Goal: Task Accomplishment & Management: Use online tool/utility

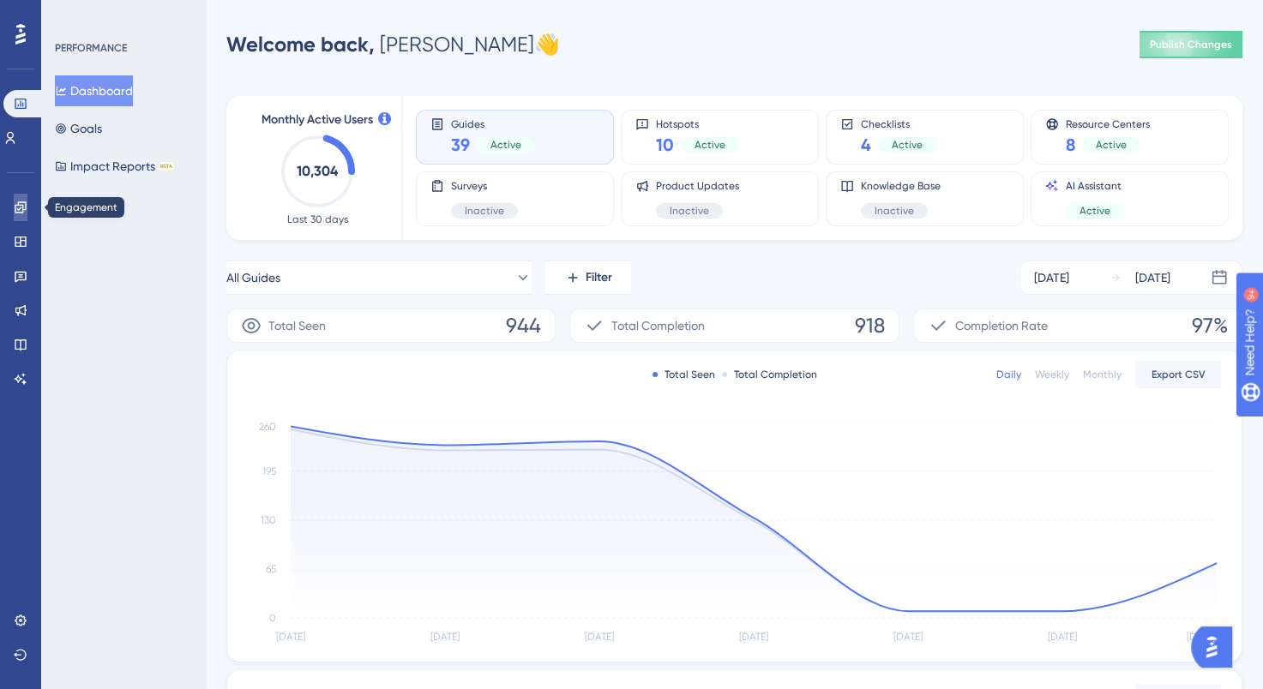
click at [21, 208] on icon at bounding box center [20, 206] width 11 height 11
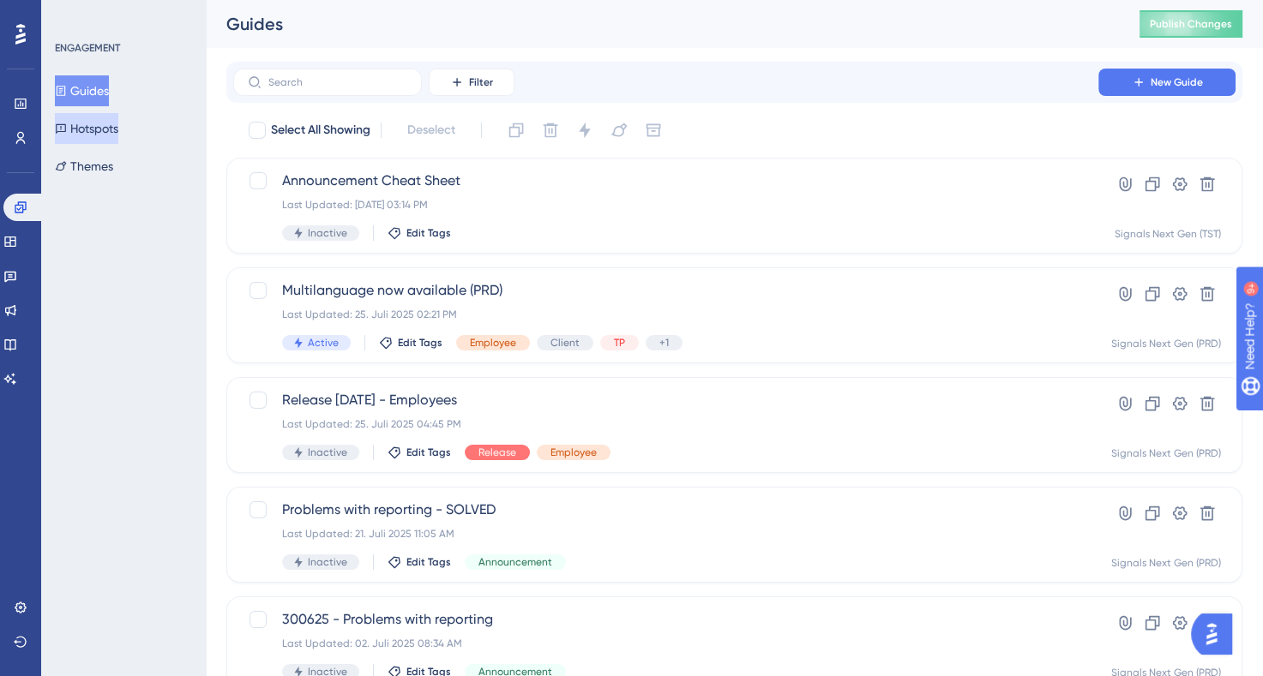
click at [93, 123] on button "Hotspots" at bounding box center [86, 128] width 63 height 31
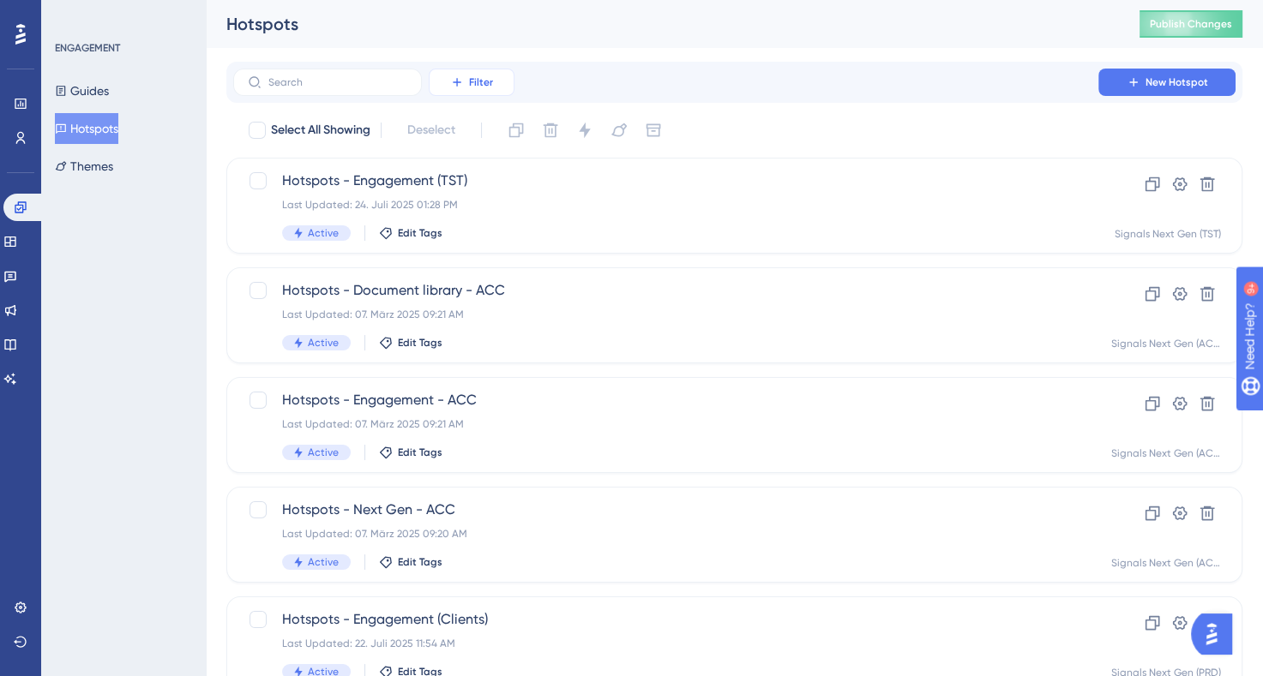
click at [492, 79] on span "Filter" at bounding box center [481, 82] width 24 height 14
click at [495, 195] on span "Containers" at bounding box center [483, 199] width 60 height 21
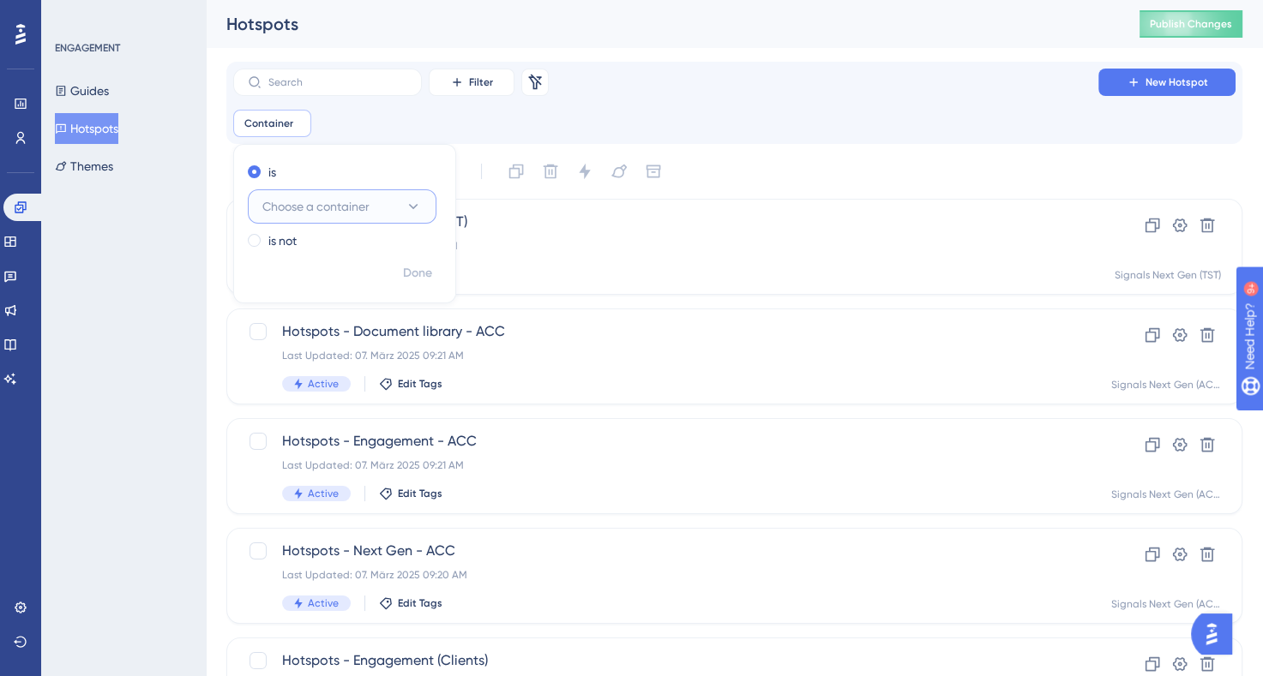
click at [411, 214] on icon at bounding box center [413, 206] width 17 height 17
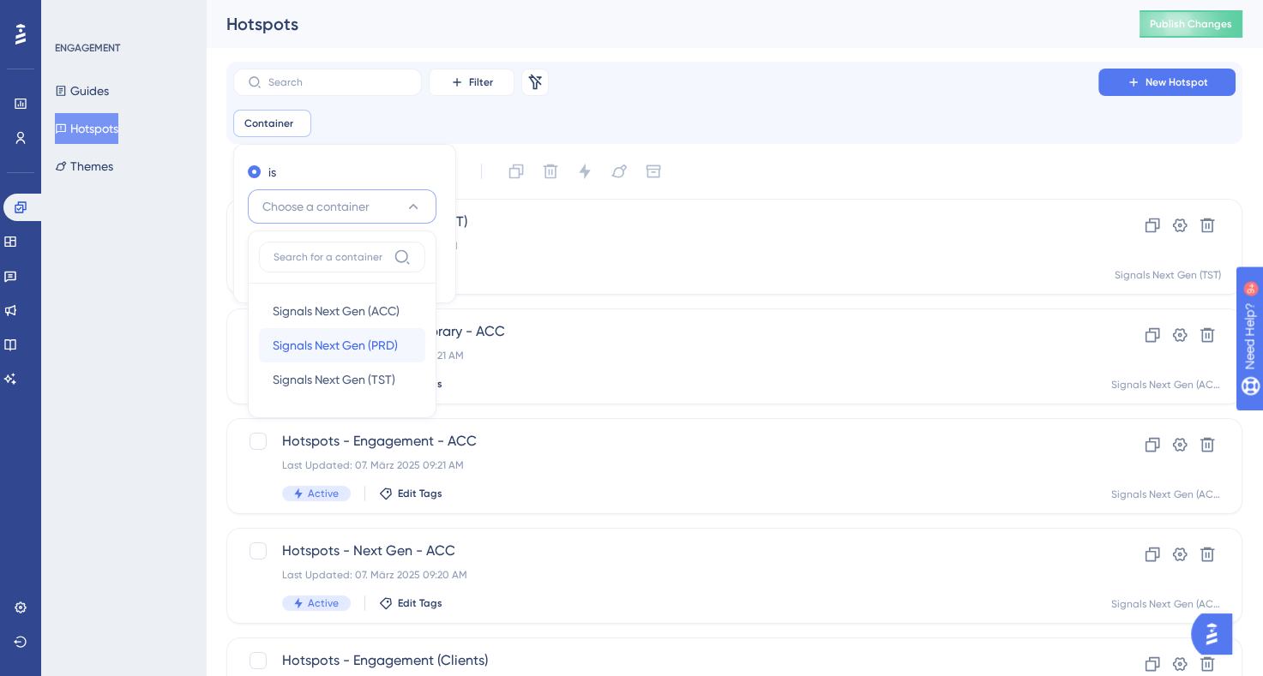
click at [334, 339] on span "Signals Next Gen (PRD)" at bounding box center [335, 345] width 125 height 21
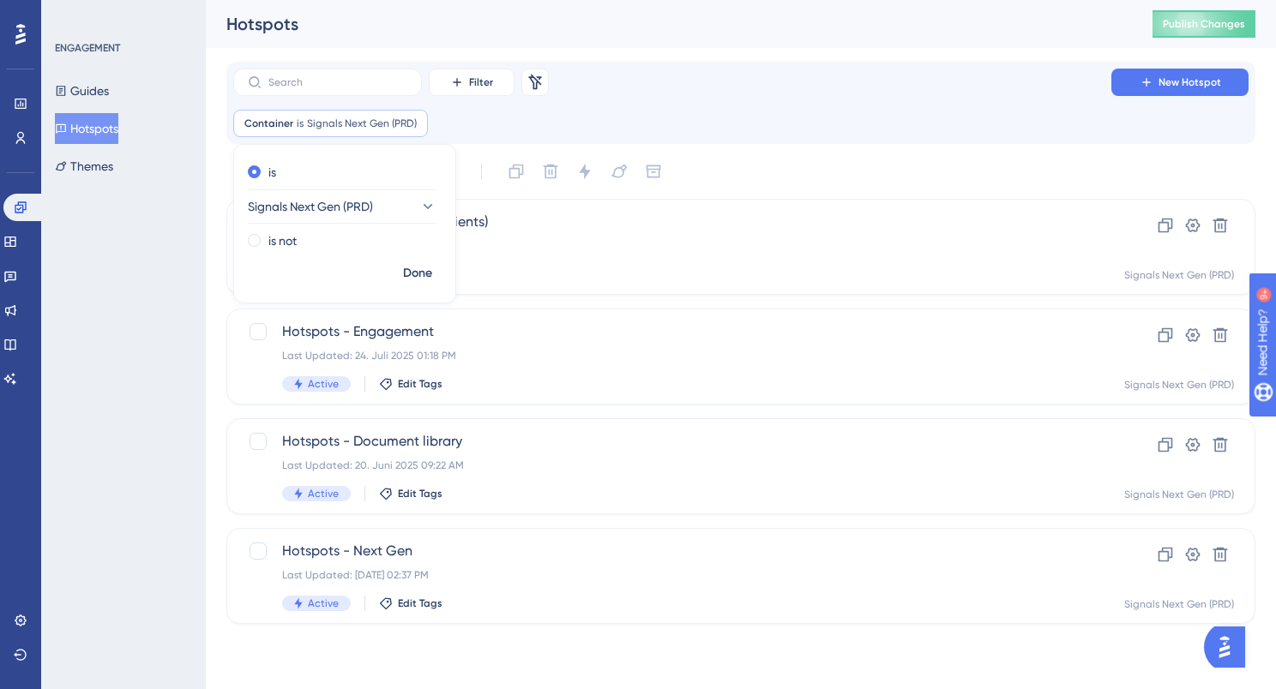
click at [629, 134] on div "Container is Signals Next Gen (PRD) Signals Next Gen (PRD) Remove is Signals Ne…" at bounding box center [740, 123] width 1015 height 27
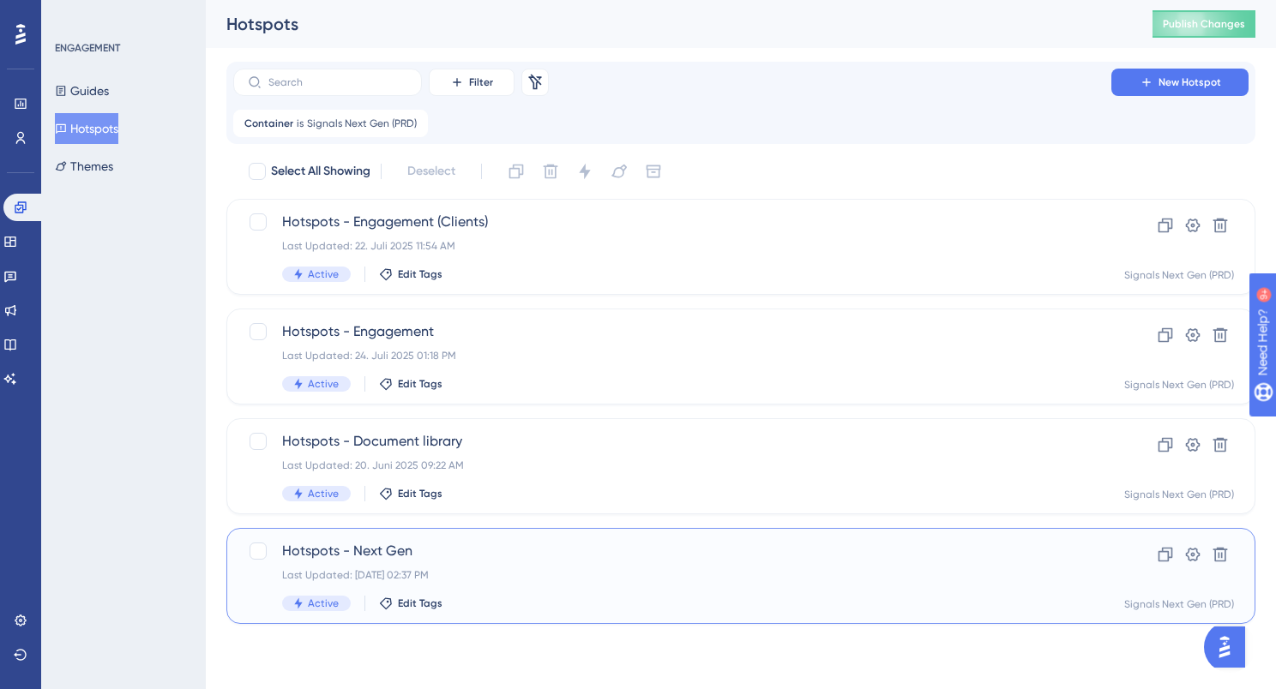
click at [490, 552] on span "Hotspots - Next Gen" at bounding box center [672, 551] width 780 height 21
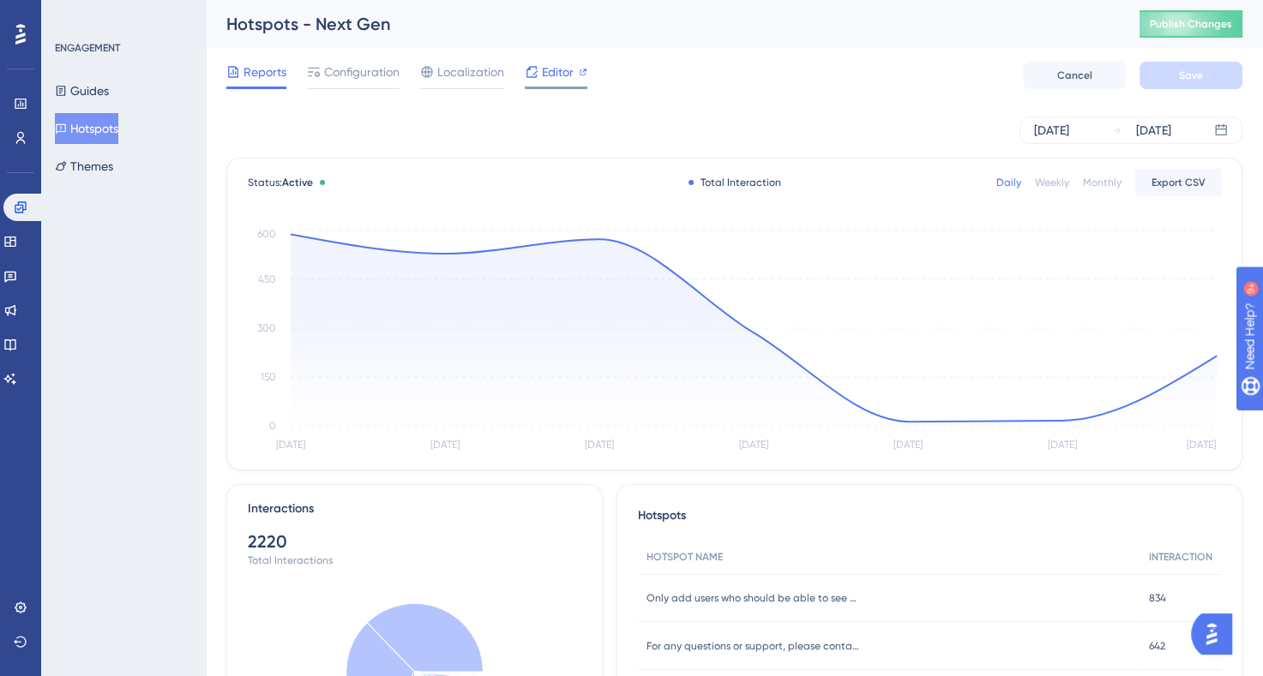
click at [550, 75] on span "Editor" at bounding box center [558, 72] width 32 height 21
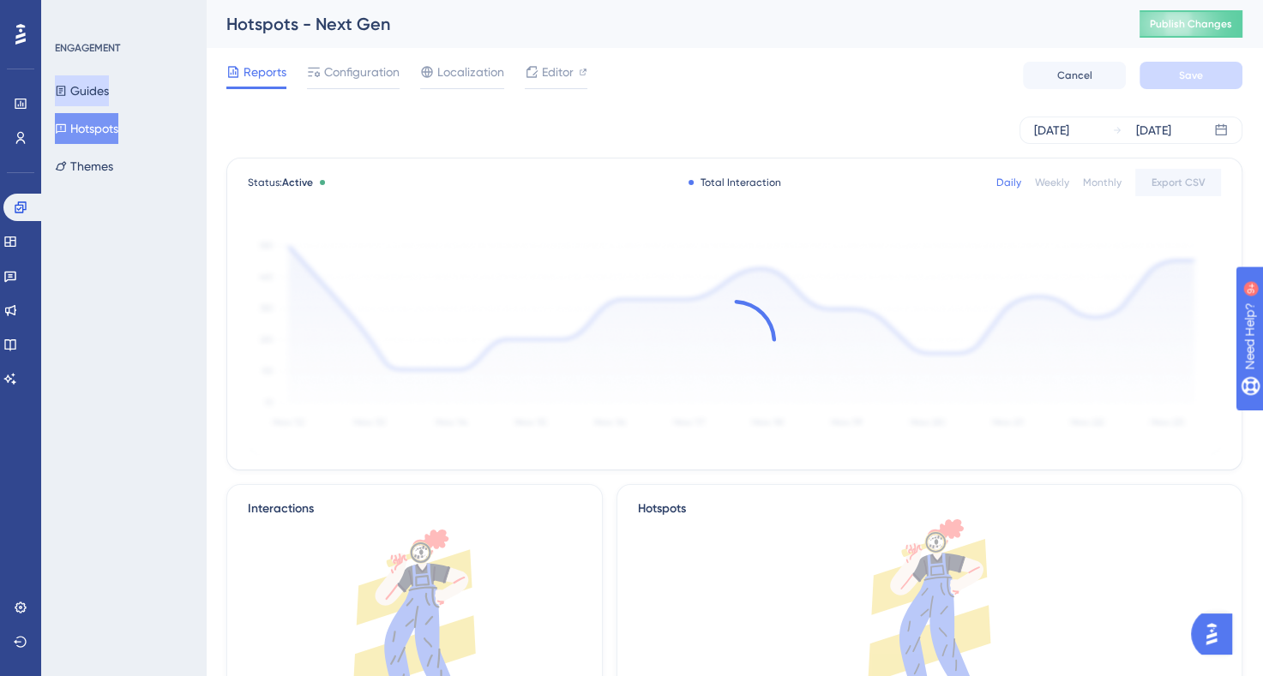
click at [96, 98] on button "Guides" at bounding box center [82, 90] width 54 height 31
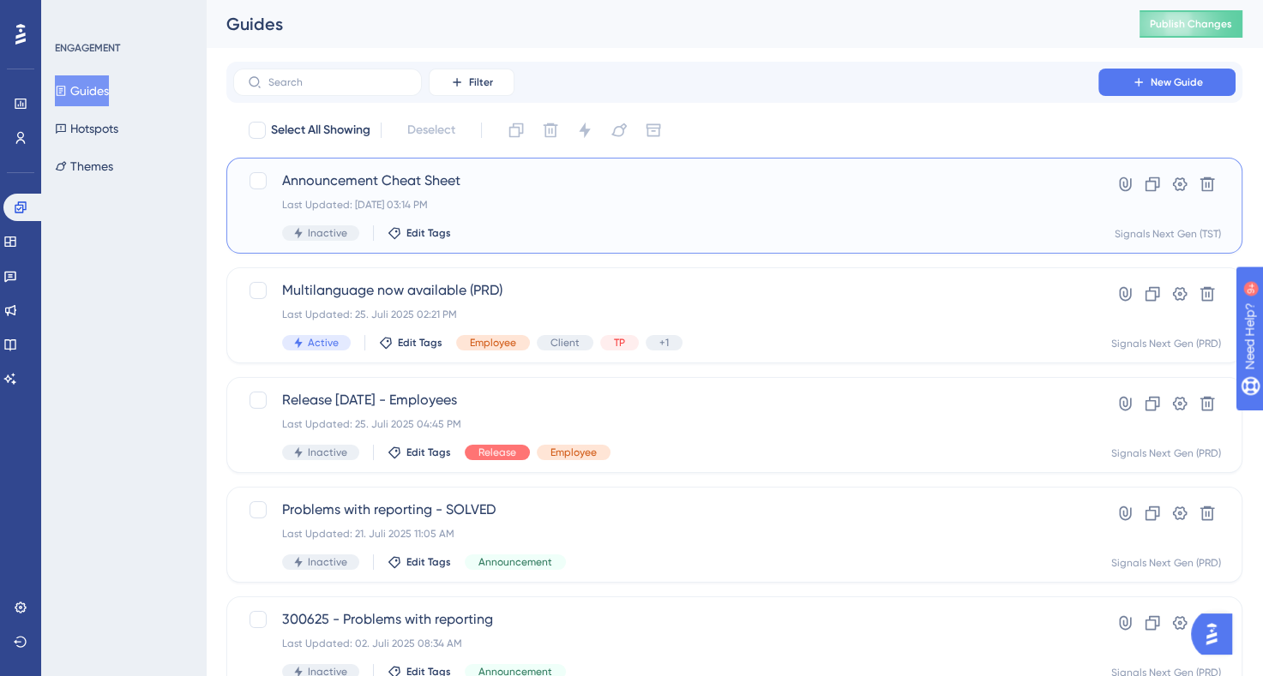
click at [523, 198] on div "Last Updated: [DATE] 03:14 PM" at bounding box center [665, 205] width 767 height 14
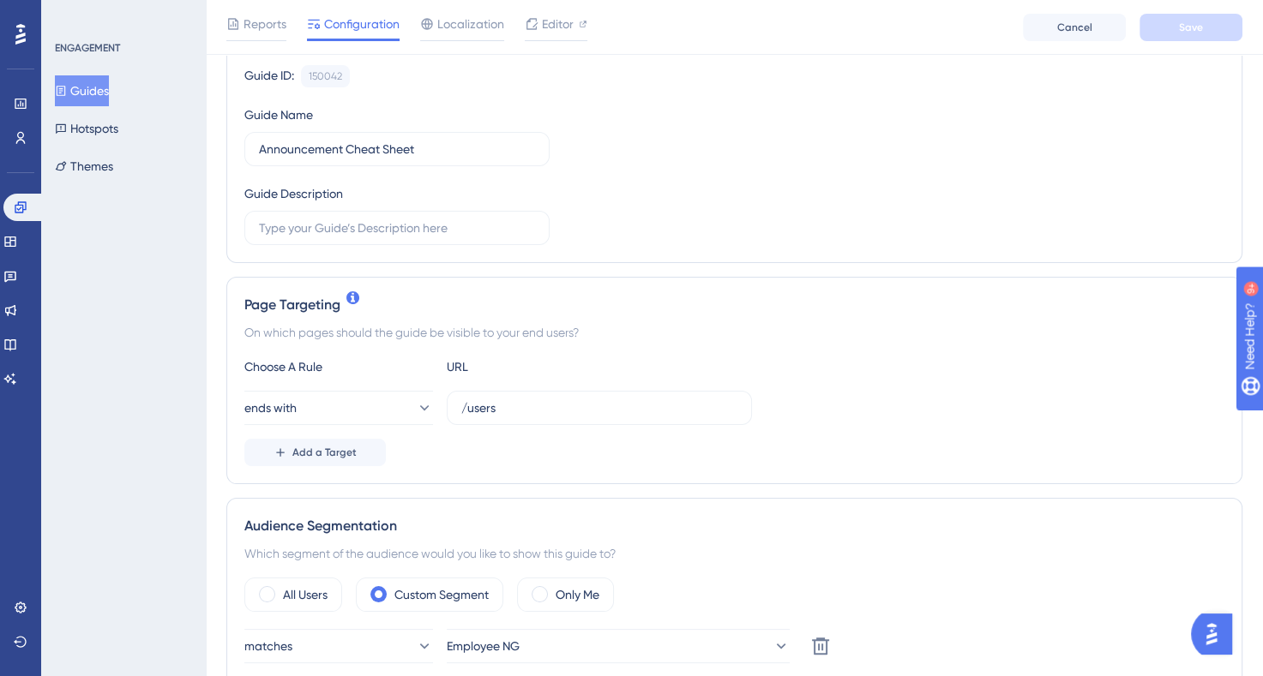
scroll to position [168, 0]
